Goal: Task Accomplishment & Management: Complete application form

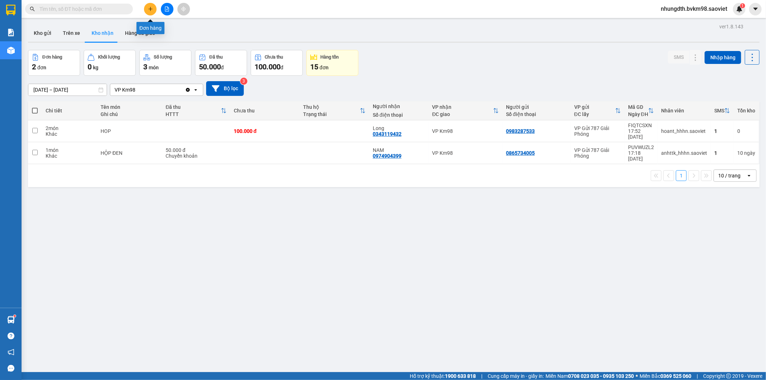
click at [148, 5] on button at bounding box center [150, 9] width 13 height 13
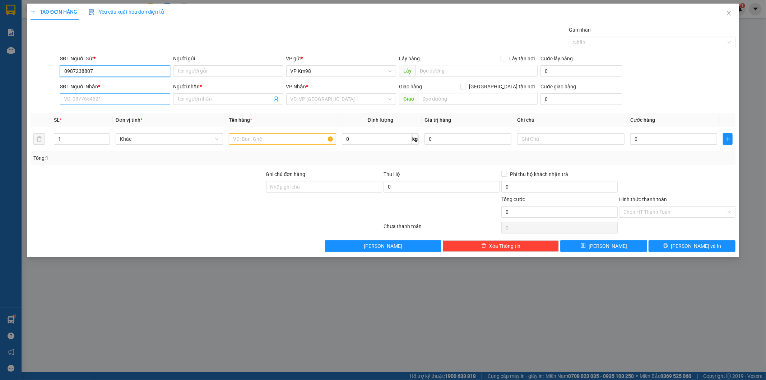
type input "0987238807"
click at [84, 101] on input "SĐT Người Nhận *" at bounding box center [115, 98] width 110 height 11
type input "0369253888"
click at [79, 115] on div "0369253888 - TUẤN" at bounding box center [115, 114] width 102 height 8
type input "TUẤN"
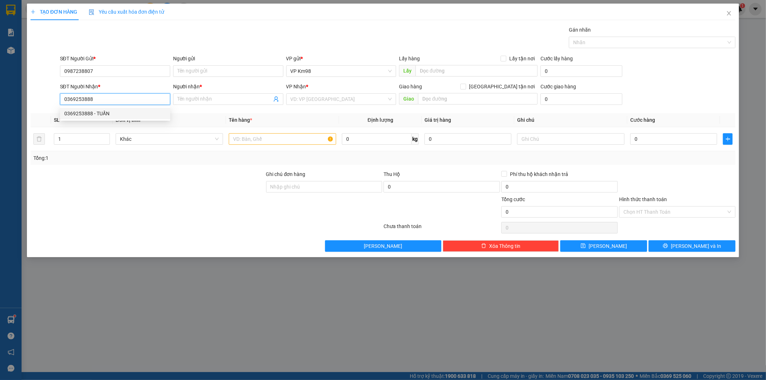
checkbox input "true"
type input "07 pvd"
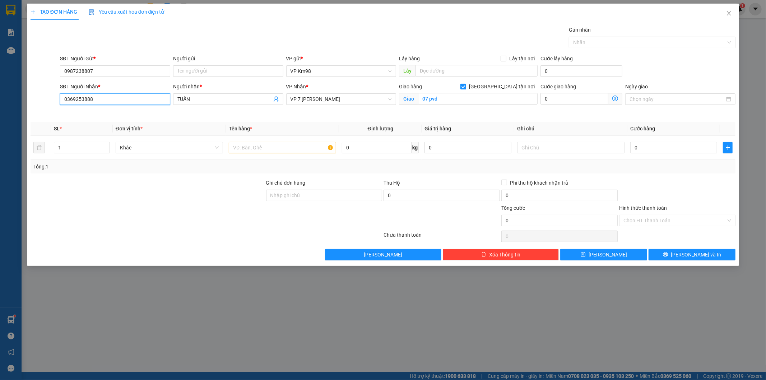
type input "0369253888"
click at [466, 88] on input "[GEOGRAPHIC_DATA] tận nơi" at bounding box center [463, 86] width 5 height 5
checkbox input "false"
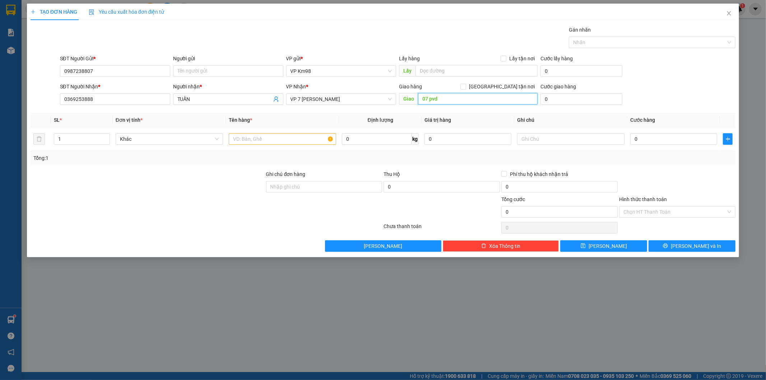
click at [455, 100] on input "07 pvd" at bounding box center [478, 98] width 120 height 11
click at [256, 138] on input "text" at bounding box center [282, 138] width 107 height 11
click at [253, 144] on input "ốp ··" at bounding box center [282, 138] width 107 height 11
type input "ố"
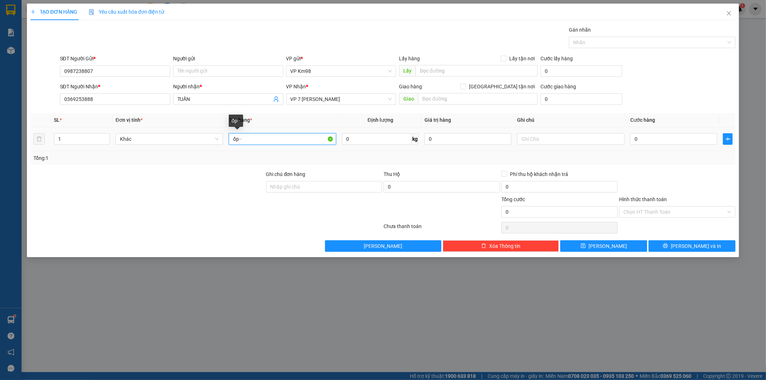
click at [254, 142] on input "ốp··" at bounding box center [282, 138] width 107 height 11
type input "ố"
type input "xốp đồ ăn"
click at [645, 137] on input "0" at bounding box center [674, 138] width 87 height 11
type input "8"
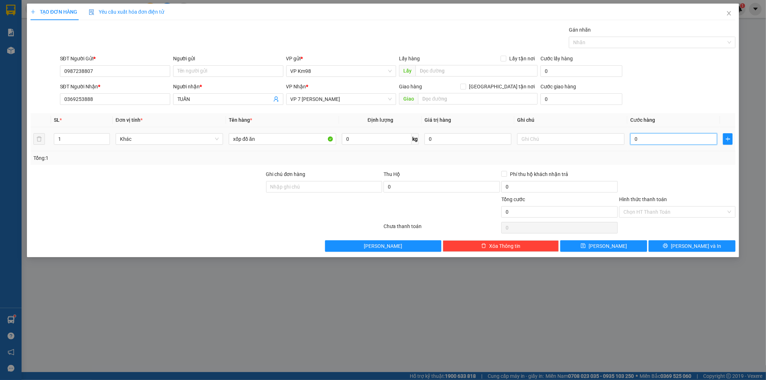
type input "8"
type input "80"
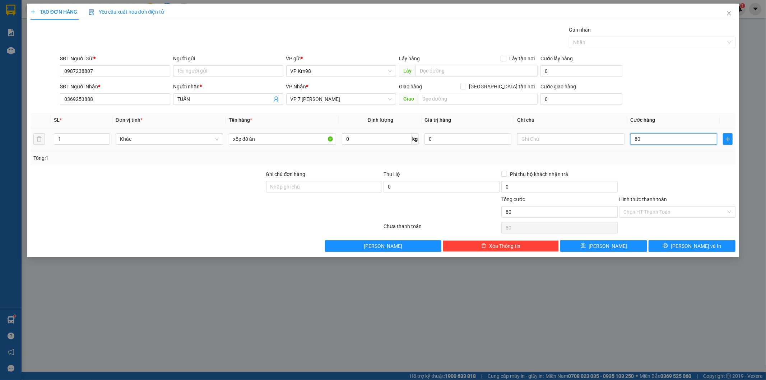
type input "800"
type input "8.000"
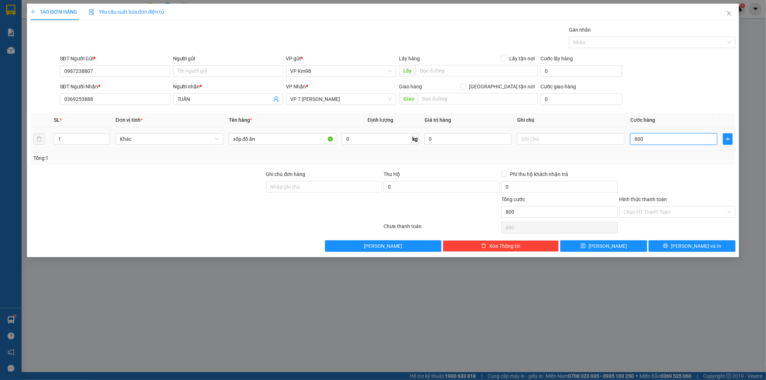
type input "8.000"
type input "80.000"
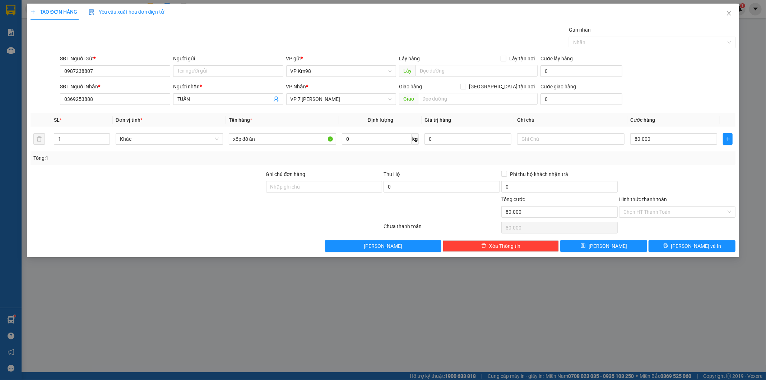
click at [642, 199] on label "Hình thức thanh toán" at bounding box center [643, 200] width 48 height 6
click at [642, 207] on input "Hình thức thanh toán" at bounding box center [675, 212] width 103 height 11
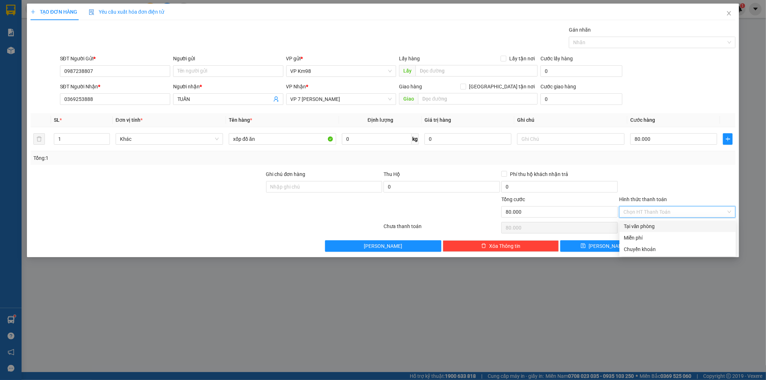
click at [649, 225] on div "Tại văn phòng" at bounding box center [678, 226] width 108 height 8
type input "0"
click at [677, 248] on button "[PERSON_NAME] và In" at bounding box center [692, 245] width 87 height 11
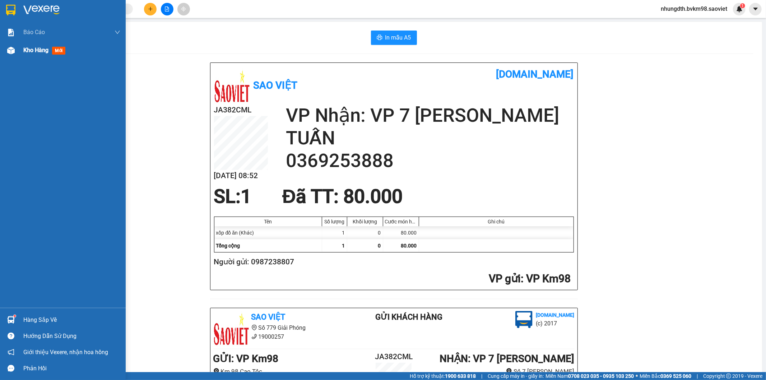
click at [11, 52] on img at bounding box center [11, 51] width 8 height 8
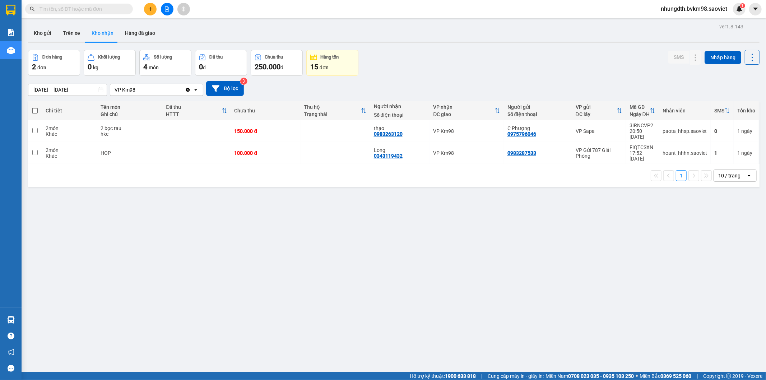
drag, startPoint x: 50, startPoint y: 32, endPoint x: 49, endPoint y: 56, distance: 24.1
click at [50, 32] on button "Kho gửi" at bounding box center [42, 32] width 29 height 17
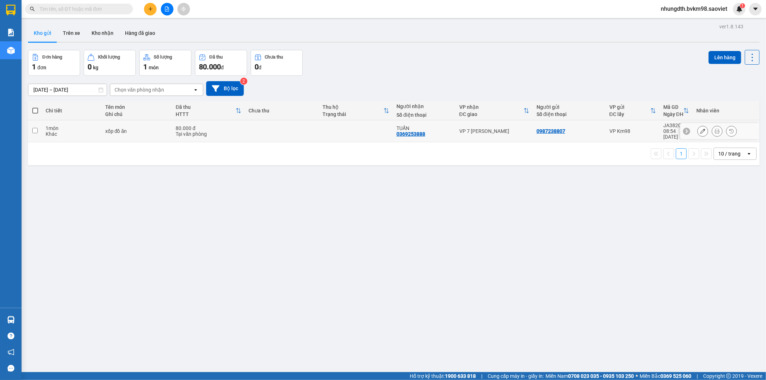
click at [34, 128] on input "checkbox" at bounding box center [34, 130] width 5 height 5
checkbox input "true"
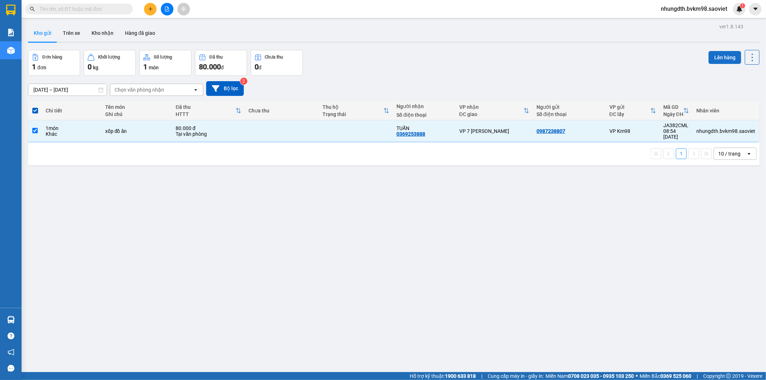
click at [717, 61] on button "Lên hàng" at bounding box center [725, 57] width 33 height 13
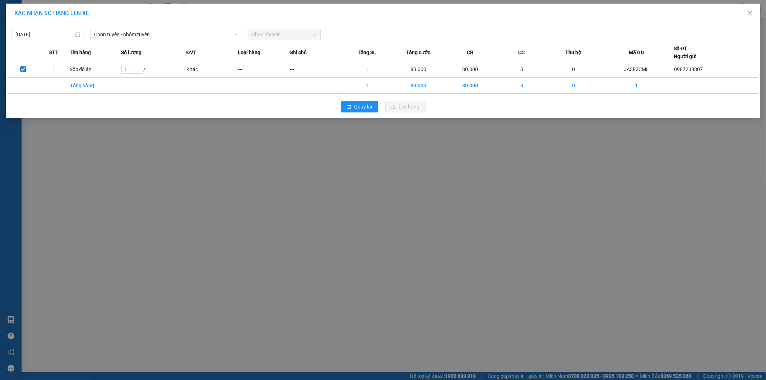
click at [280, 199] on div "XÁC NHẬN SỐ HÀNG LÊN XE 14/09/2025 Chọn tuyến - nhóm tuyến Chọn chuyến STT Tên …" at bounding box center [383, 190] width 766 height 380
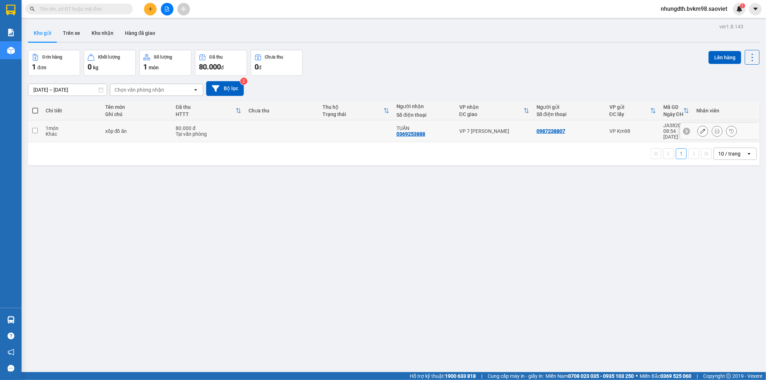
click at [37, 129] on input "checkbox" at bounding box center [34, 130] width 5 height 5
checkbox input "true"
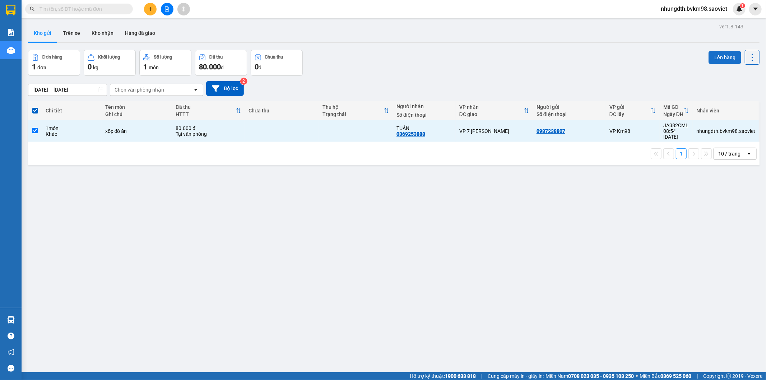
click at [724, 56] on button "Lên hàng" at bounding box center [725, 57] width 33 height 13
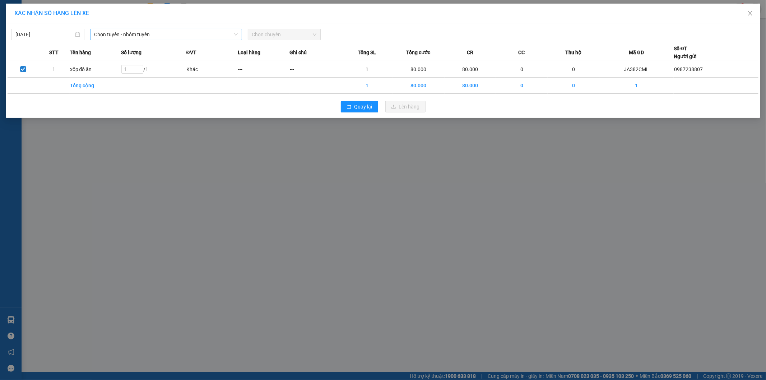
click at [160, 34] on span "Chọn tuyến - nhóm tuyến" at bounding box center [165, 34] width 143 height 11
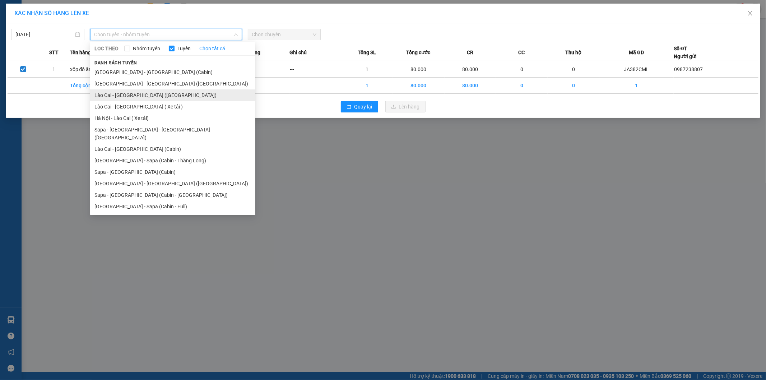
click at [139, 96] on li "Lào Cai - Hà Nội (Giường)" at bounding box center [172, 94] width 165 height 11
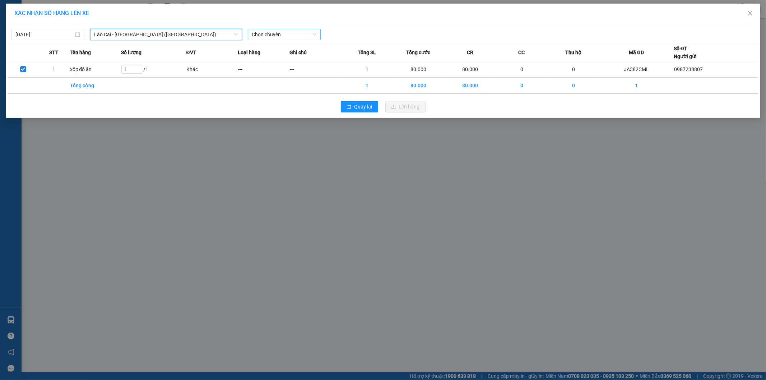
click at [262, 38] on span "Chọn chuyến" at bounding box center [284, 34] width 65 height 11
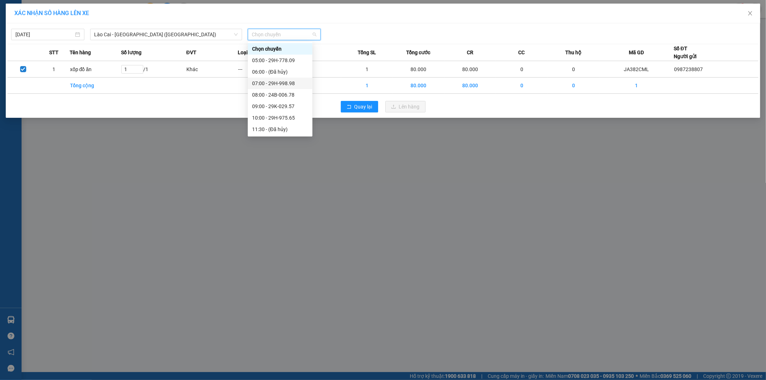
click at [279, 82] on div "07:00 - 29H-998.98" at bounding box center [280, 83] width 56 height 8
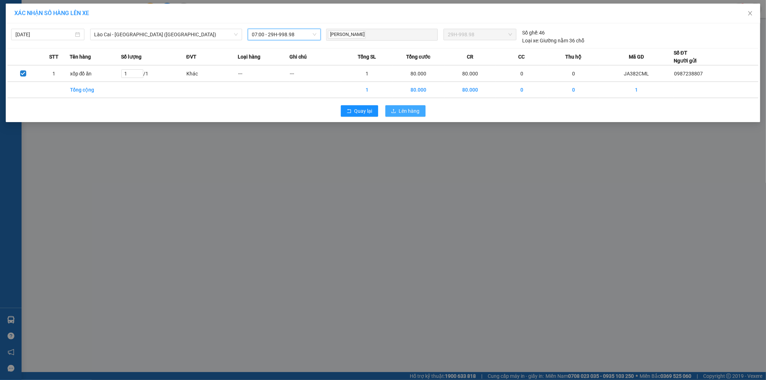
click at [407, 111] on span "Lên hàng" at bounding box center [409, 111] width 21 height 8
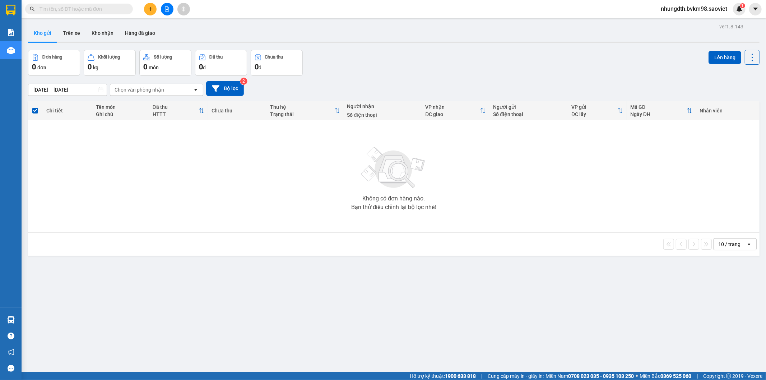
click at [100, 11] on input "text" at bounding box center [82, 9] width 85 height 8
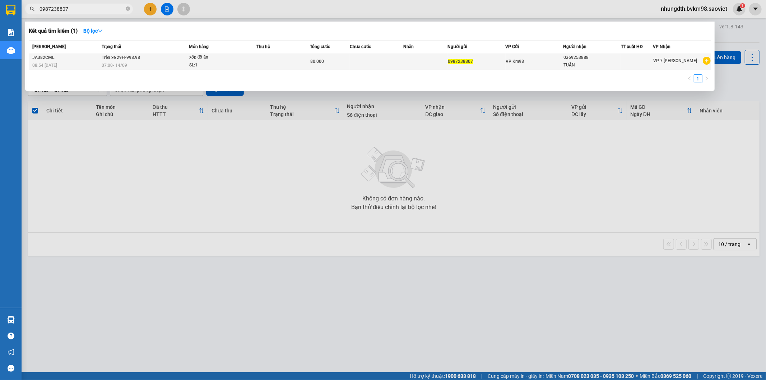
type input "0987238807"
click at [241, 64] on div "SL: 1" at bounding box center [216, 65] width 54 height 8
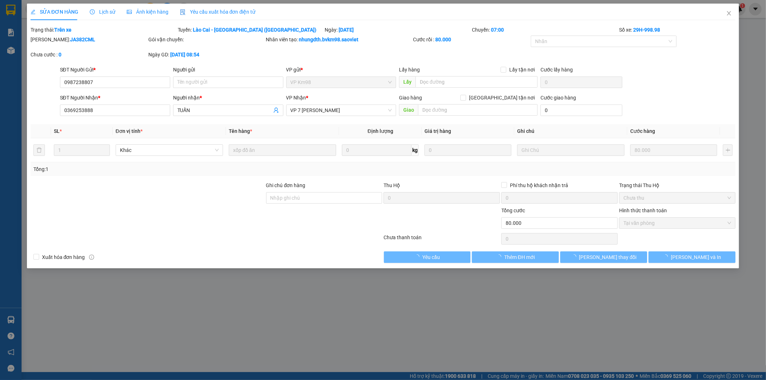
type input "0987238807"
type input "0369253888"
type input "TUẤN"
type input "80.000"
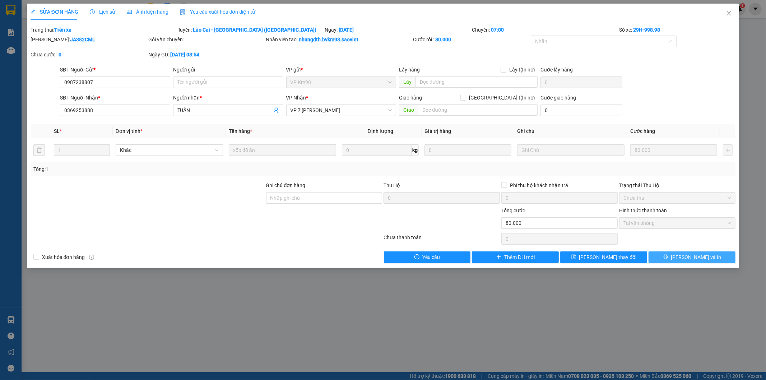
click at [677, 260] on button "[PERSON_NAME] và In" at bounding box center [692, 256] width 87 height 11
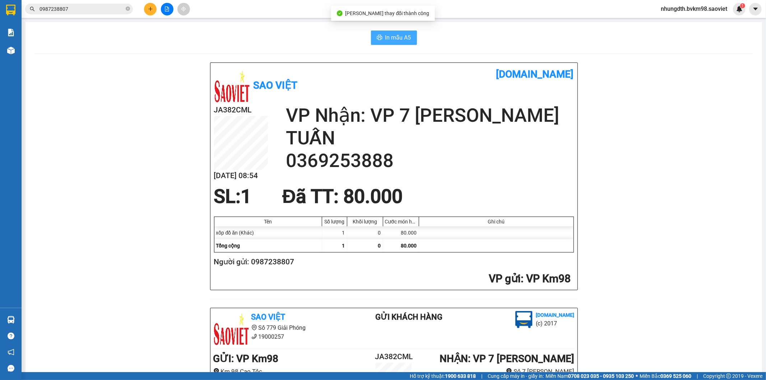
click at [386, 37] on span "In mẫu A5" at bounding box center [399, 37] width 26 height 9
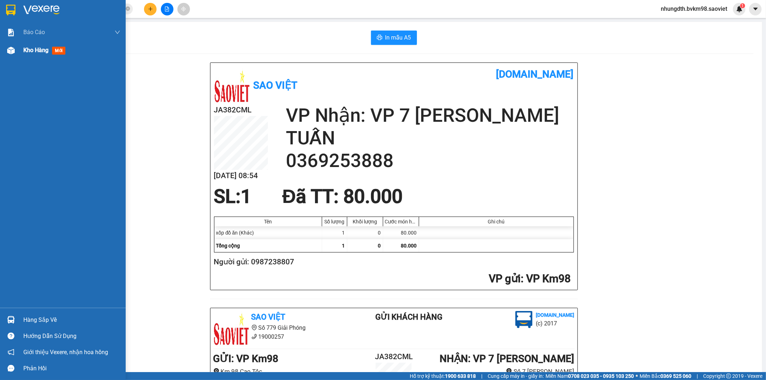
click at [9, 47] on img at bounding box center [11, 51] width 8 height 8
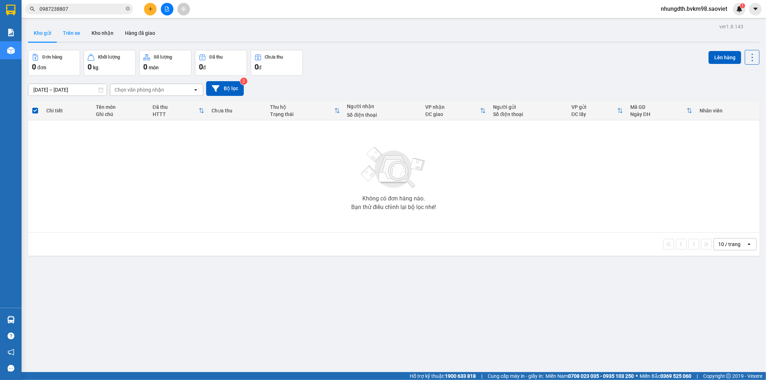
click at [77, 35] on button "Trên xe" at bounding box center [71, 32] width 29 height 17
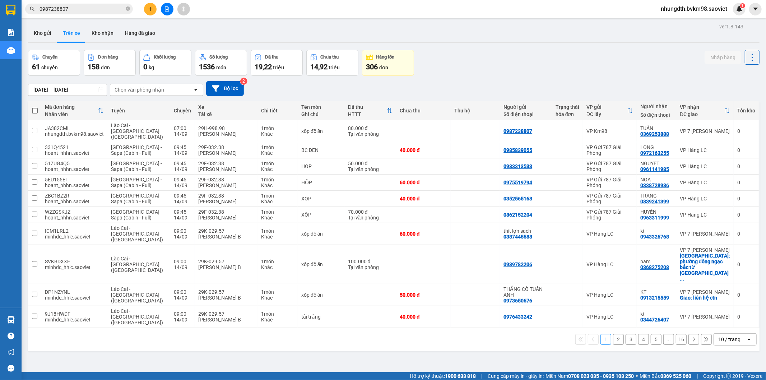
click at [161, 90] on div "Chọn văn phòng nhận" at bounding box center [140, 89] width 50 height 7
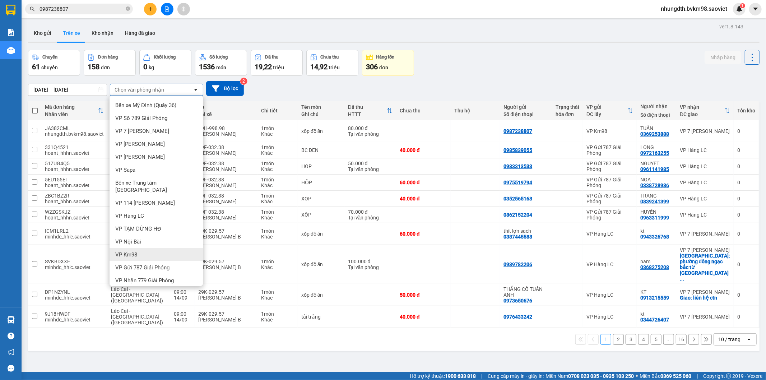
click at [128, 251] on span "VP Km98" at bounding box center [126, 254] width 22 height 7
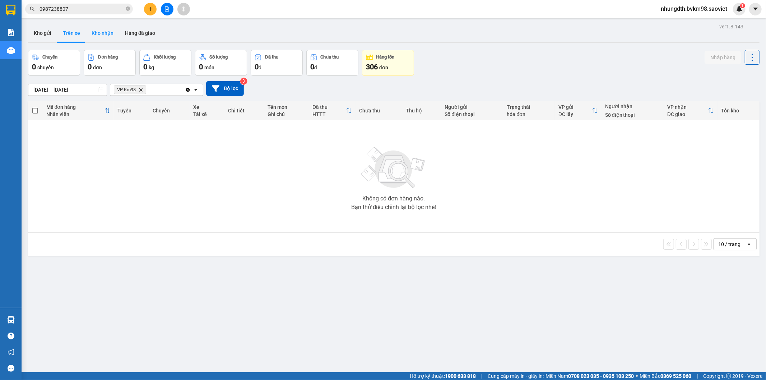
click at [103, 31] on button "Kho nhận" at bounding box center [102, 32] width 33 height 17
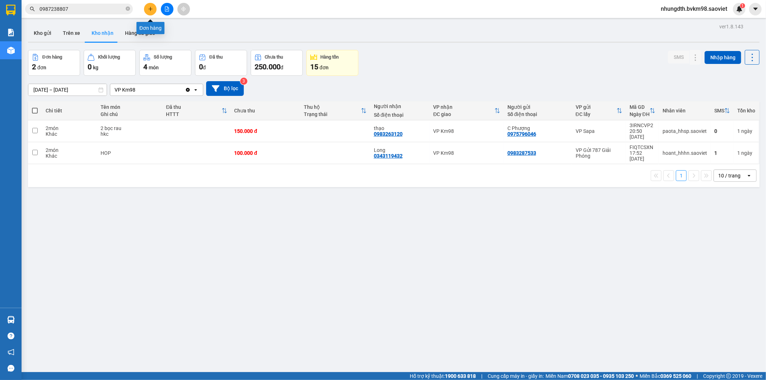
click at [146, 8] on button at bounding box center [150, 9] width 13 height 13
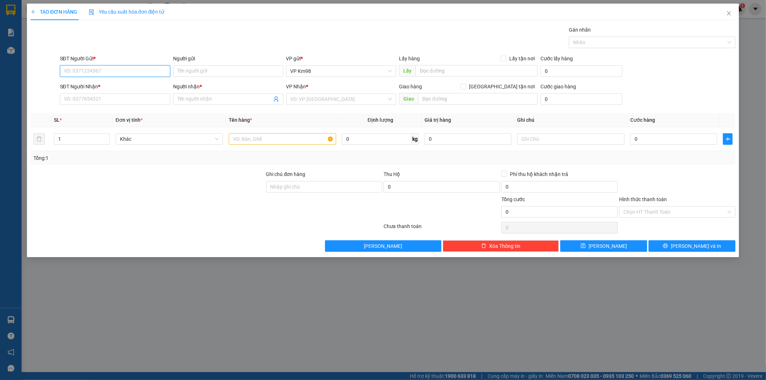
click at [114, 73] on input "SĐT Người Gửi *" at bounding box center [115, 70] width 110 height 11
type input "0352253527"
click at [80, 86] on div "0352253527 - KT" at bounding box center [115, 86] width 102 height 8
type input "KT"
type input "0963218146"
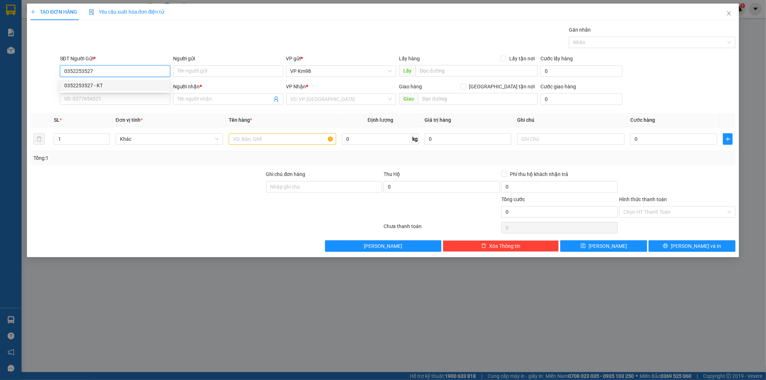
type input "KT"
type input "0352253527"
click at [256, 139] on input "text" at bounding box center [282, 138] width 107 height 11
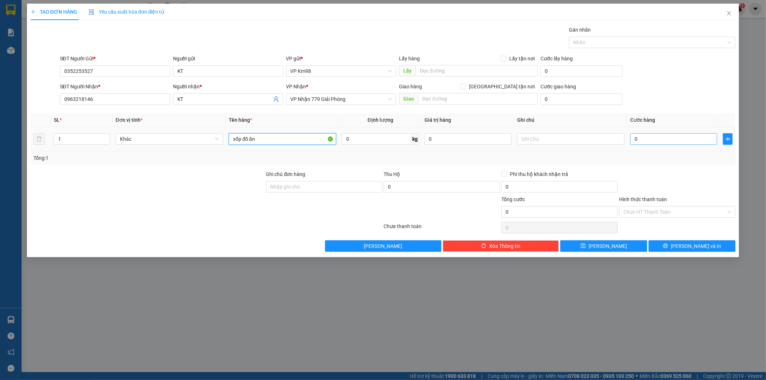
type input "xốp đồ ăn"
click at [654, 138] on input "0" at bounding box center [674, 138] width 87 height 11
type input "5"
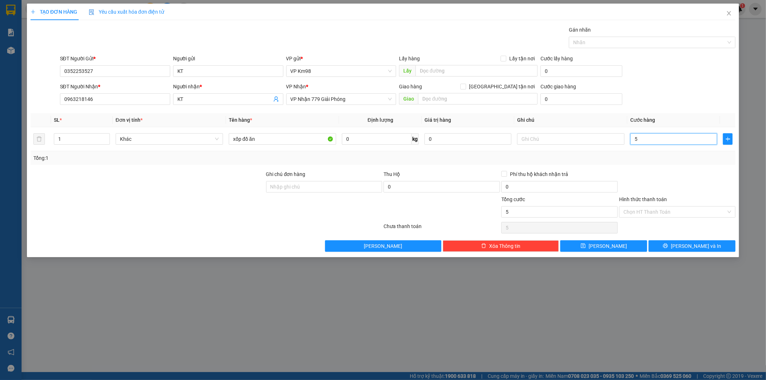
type input "50"
type input "500"
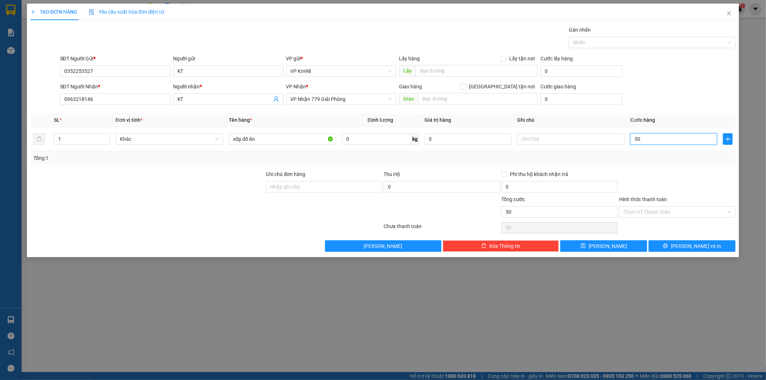
type input "500"
type input "5.000"
type input "50.000"
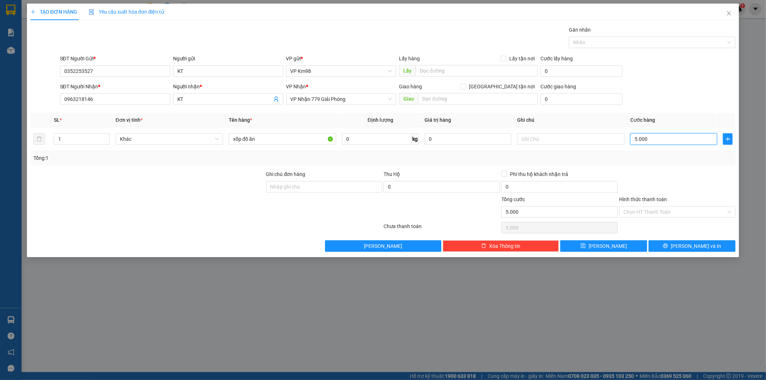
type input "50.000"
click at [641, 200] on label "Hình thức thanh toán" at bounding box center [643, 200] width 48 height 6
click at [641, 207] on input "Hình thức thanh toán" at bounding box center [675, 212] width 103 height 11
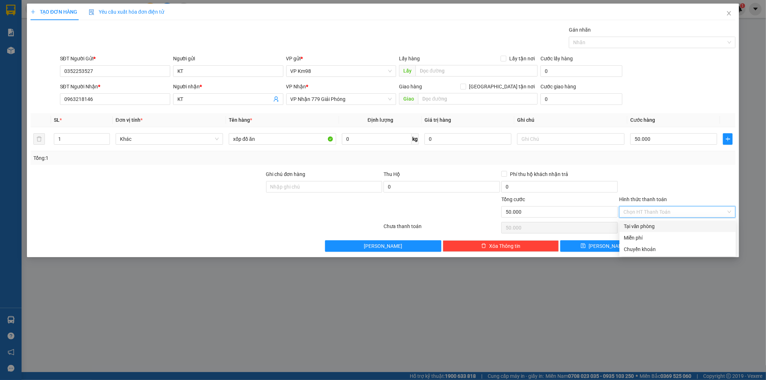
click at [641, 224] on div "Tại văn phòng" at bounding box center [678, 226] width 108 height 8
type input "0"
click at [673, 245] on button "[PERSON_NAME] và In" at bounding box center [692, 245] width 87 height 11
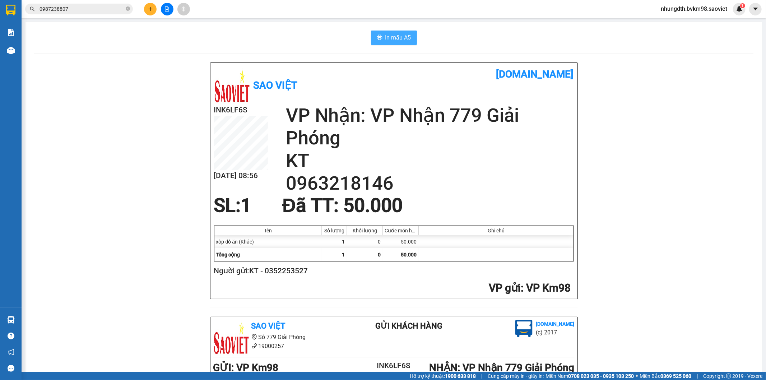
click at [378, 37] on icon "printer" at bounding box center [379, 37] width 5 height 5
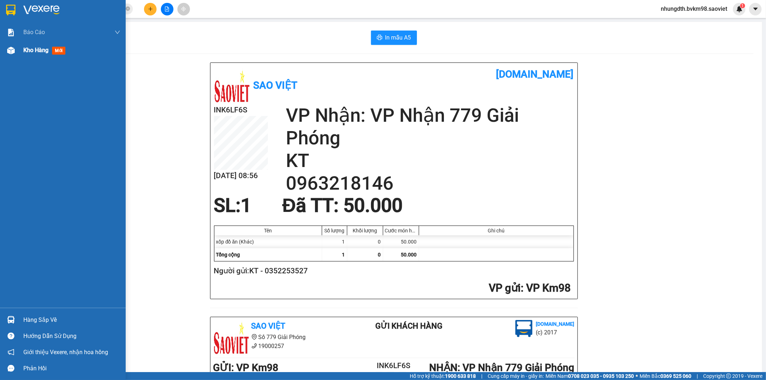
click at [13, 50] on img at bounding box center [11, 51] width 8 height 8
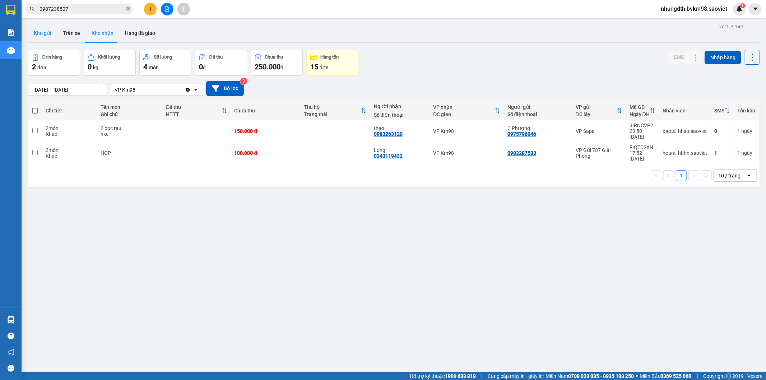
click at [36, 31] on button "Kho gửi" at bounding box center [42, 32] width 29 height 17
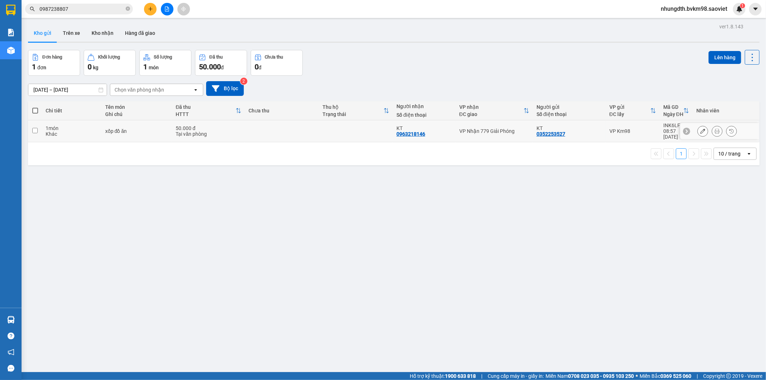
click at [37, 128] on input "checkbox" at bounding box center [34, 130] width 5 height 5
checkbox input "true"
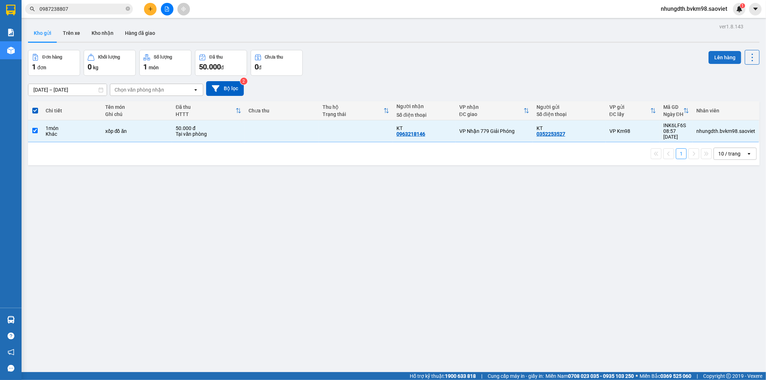
click at [710, 56] on button "Lên hàng" at bounding box center [725, 57] width 33 height 13
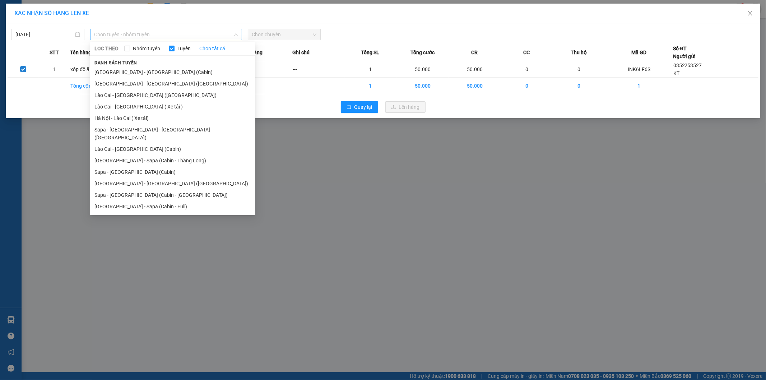
click at [170, 39] on span "Chọn tuyến - nhóm tuyến" at bounding box center [165, 34] width 143 height 11
click at [142, 95] on li "Lào Cai - Hà Nội (Giường)" at bounding box center [172, 94] width 165 height 11
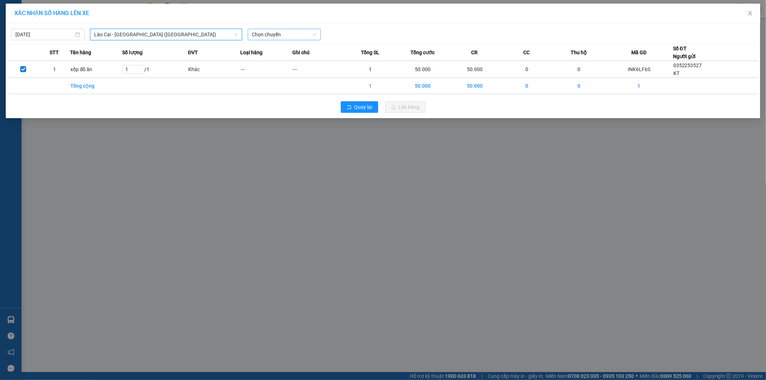
click at [276, 35] on span "Chọn chuyến" at bounding box center [284, 34] width 65 height 11
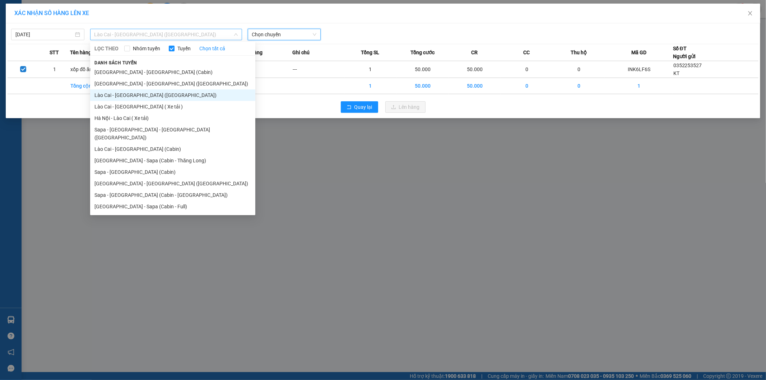
click at [135, 33] on span "Lào Cai - Hà Nội (Giường)" at bounding box center [165, 34] width 143 height 11
click at [131, 166] on li "Sapa - Hà Nội (Cabin)" at bounding box center [172, 171] width 165 height 11
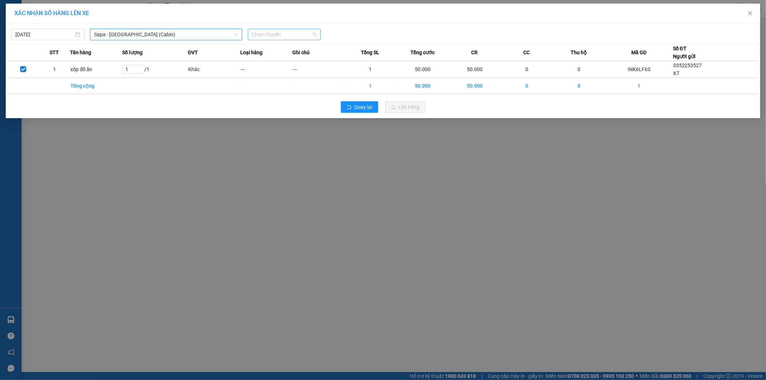
click at [266, 36] on span "Chọn chuyến" at bounding box center [284, 34] width 65 height 11
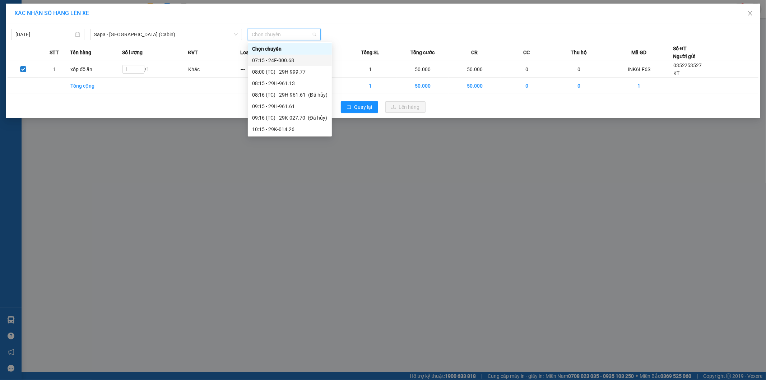
click at [275, 61] on div "07:15 - 24F-000.68" at bounding box center [289, 60] width 75 height 8
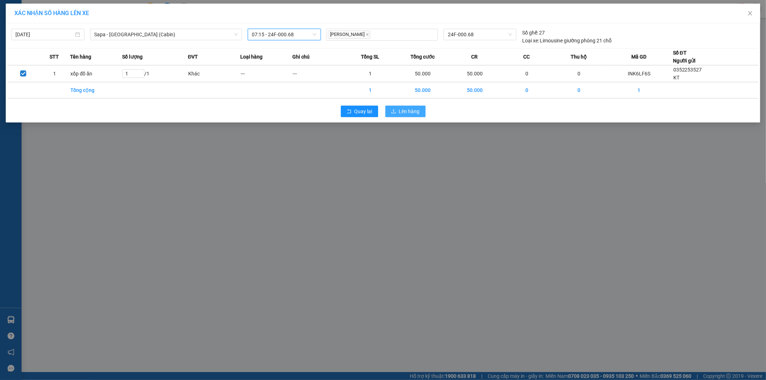
click at [401, 114] on span "Lên hàng" at bounding box center [409, 111] width 21 height 8
